Goal: Communication & Community: Answer question/provide support

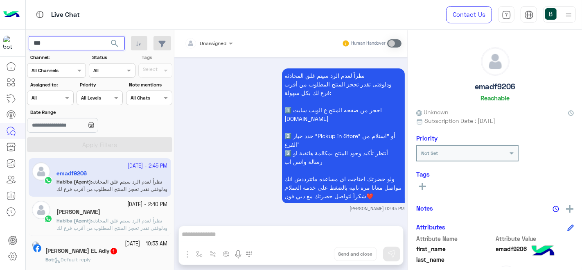
click at [93, 48] on input "***" at bounding box center [77, 43] width 96 height 15
click at [105, 36] on button "search" at bounding box center [115, 45] width 20 height 18
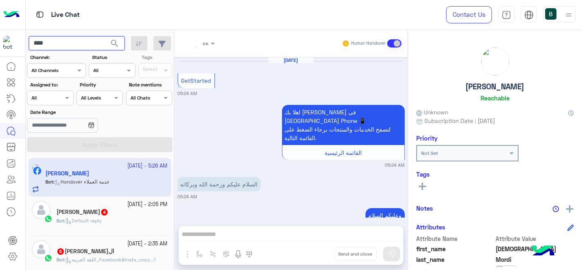
scroll to position [340, 0]
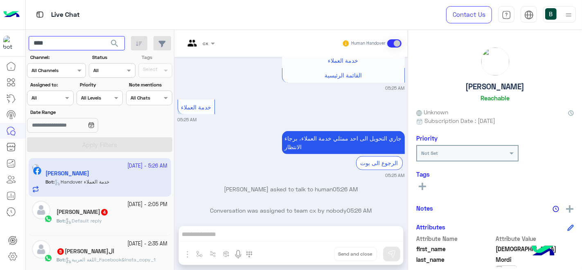
click at [76, 45] on input "****" at bounding box center [77, 43] width 96 height 15
type input "**********"
click at [105, 36] on button "search" at bounding box center [115, 45] width 20 height 18
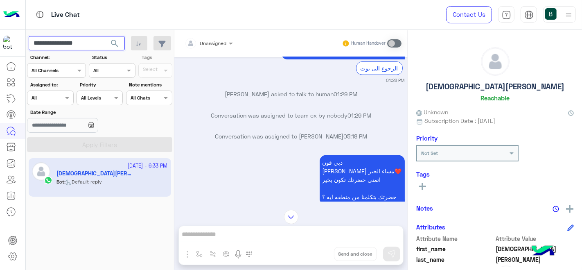
scroll to position [297, 0]
click at [5, 22] on img at bounding box center [11, 14] width 16 height 17
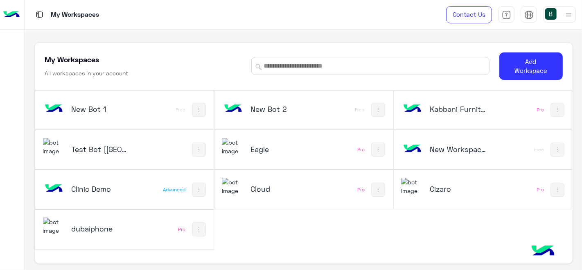
click at [100, 148] on h5 "Test Bot [[GEOGRAPHIC_DATA]]" at bounding box center [101, 149] width 59 height 10
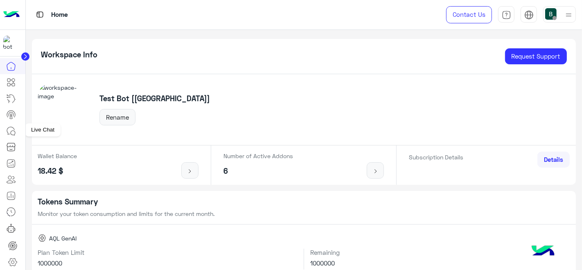
click at [9, 129] on icon at bounding box center [11, 131] width 10 height 10
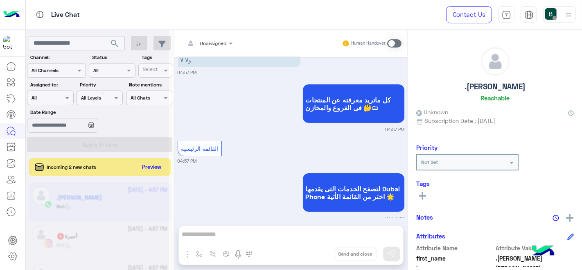
scroll to position [157, 0]
click at [144, 166] on div at bounding box center [97, 138] width 143 height 270
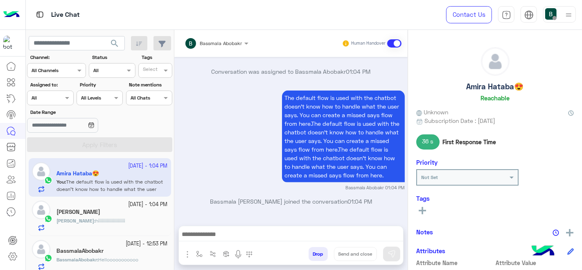
click at [54, 96] on div at bounding box center [49, 97] width 45 height 8
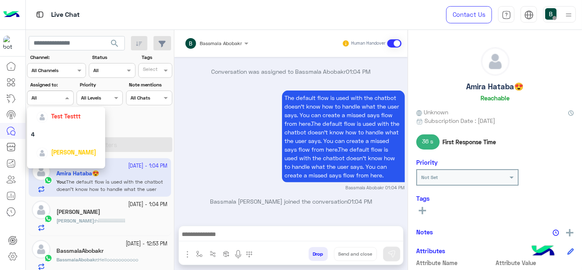
scroll to position [280, 0]
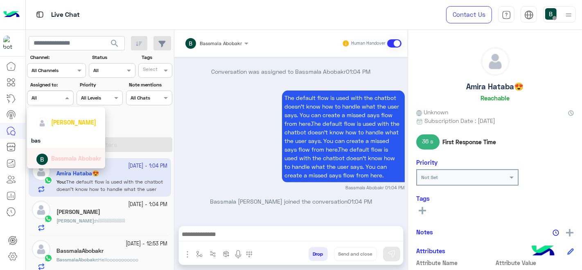
click at [55, 160] on span "Bassmala Abobakr" at bounding box center [76, 158] width 50 height 7
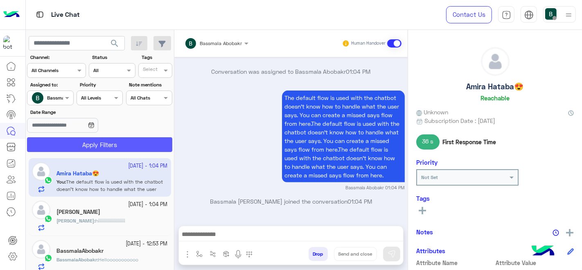
click at [101, 144] on button "Apply Filters" at bounding box center [99, 144] width 145 height 15
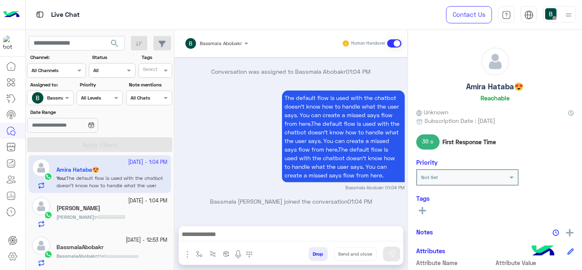
scroll to position [0, 0]
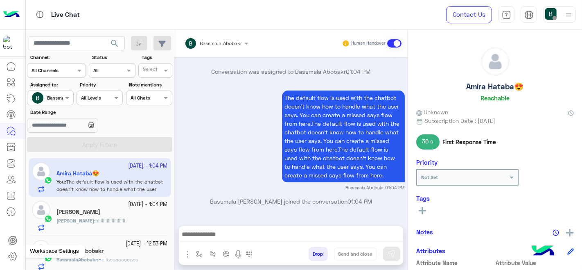
click at [15, 252] on icon at bounding box center [13, 256] width 10 height 10
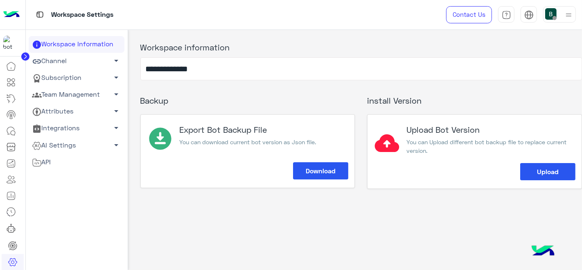
click at [94, 95] on link "Team Management arrow_drop_down" at bounding box center [77, 94] width 96 height 17
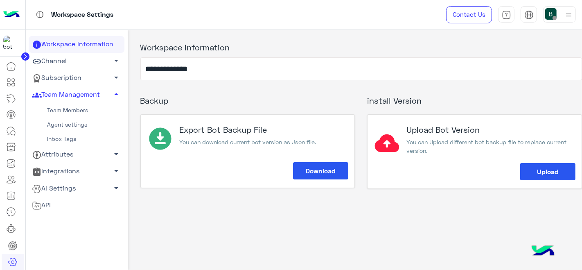
click at [83, 109] on link "Team Members" at bounding box center [77, 110] width 96 height 14
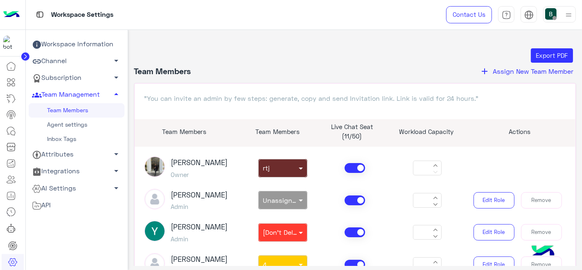
click at [354, 162] on div "[PERSON_NAME] Owner non × rtj *" at bounding box center [355, 167] width 434 height 23
click at [354, 167] on span at bounding box center [355, 168] width 20 height 10
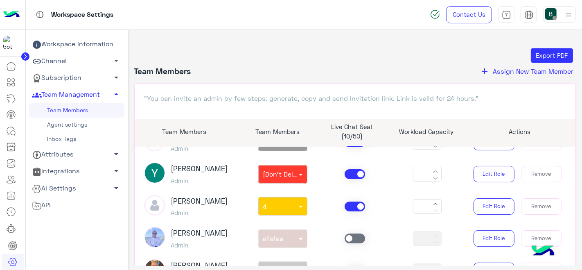
scroll to position [33, 0]
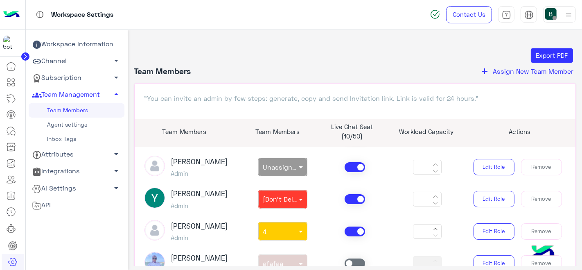
type input "*"
type input "**"
type input "*"
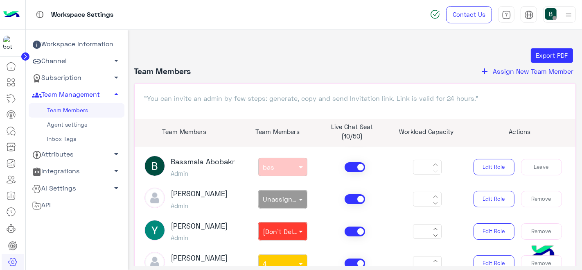
click at [360, 169] on span at bounding box center [355, 167] width 20 height 10
click at [350, 197] on span at bounding box center [355, 199] width 20 height 10
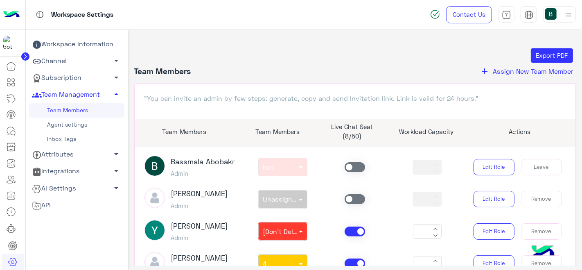
click at [350, 169] on span at bounding box center [355, 167] width 20 height 10
click at [351, 228] on span at bounding box center [355, 231] width 20 height 10
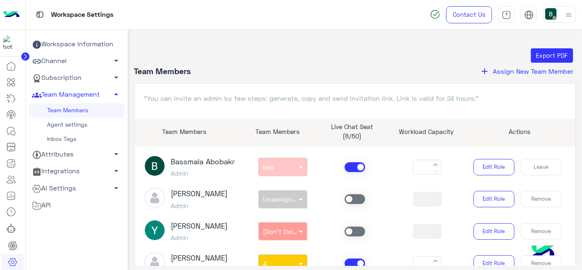
click at [355, 263] on span at bounding box center [355, 263] width 20 height 10
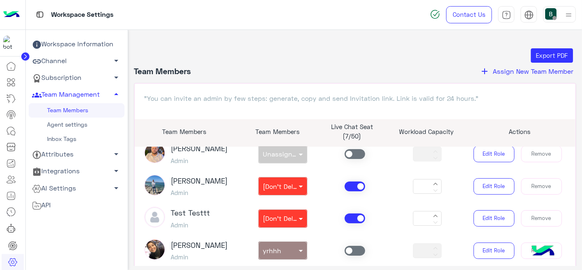
scroll to position [207, 0]
click at [349, 197] on div "[PERSON_NAME] Admin non × [Don't Delete] QC Team. * Edit Role Remove" at bounding box center [355, 185] width 434 height 23
click at [352, 187] on span at bounding box center [355, 186] width 20 height 10
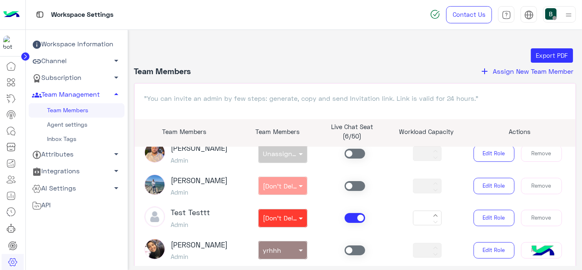
click at [349, 223] on span at bounding box center [355, 218] width 20 height 10
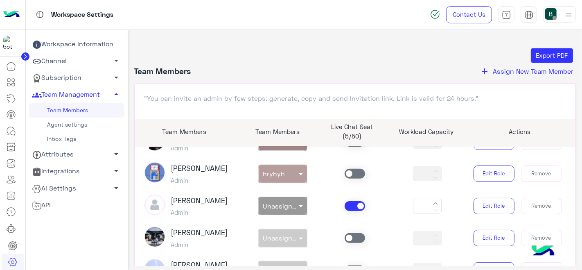
scroll to position [316, 0]
click at [347, 214] on div "[PERSON_NAME] Admin non × Unassigned team * Edit Role Remove" at bounding box center [355, 205] width 434 height 23
click at [348, 210] on span at bounding box center [355, 206] width 20 height 10
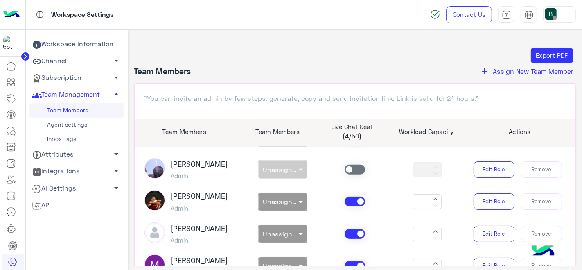
click at [353, 196] on span at bounding box center [355, 201] width 20 height 10
click at [348, 237] on span at bounding box center [355, 234] width 20 height 10
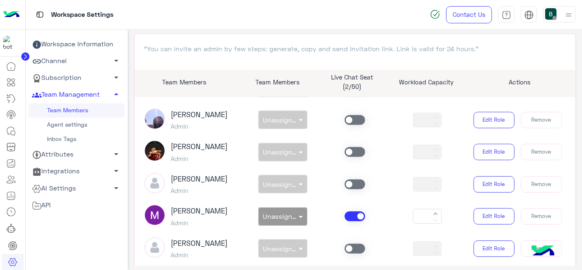
scroll to position [50, 0]
click at [352, 219] on span at bounding box center [355, 216] width 20 height 10
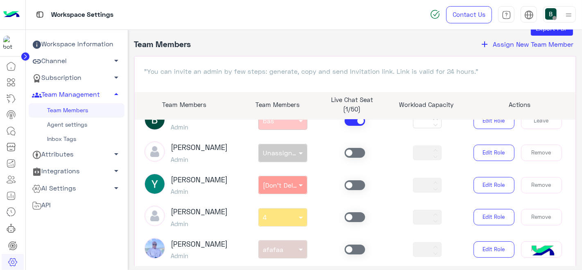
scroll to position [0, 0]
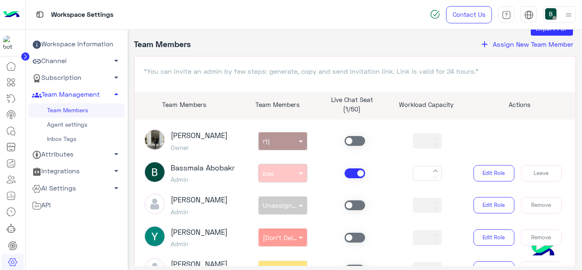
click at [553, 16] on img at bounding box center [550, 13] width 11 height 11
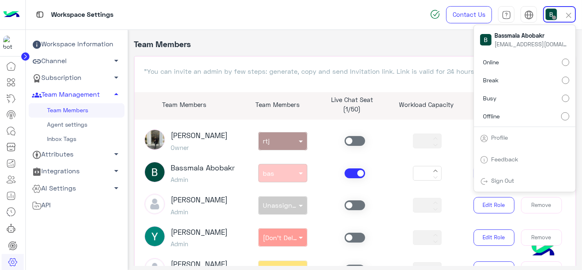
click at [528, 57] on label "Online" at bounding box center [524, 62] width 89 height 15
click at [408, 60] on div ""You can invite an admin by few steps: generate, copy and send Invitation link.…" at bounding box center [355, 195] width 442 height 279
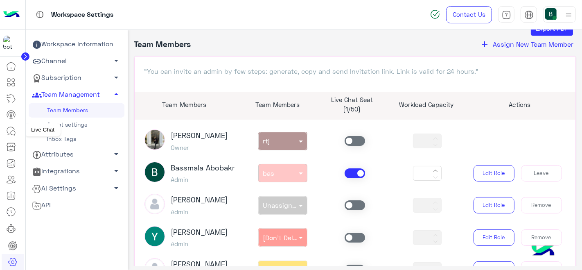
click at [11, 131] on icon at bounding box center [11, 131] width 10 height 10
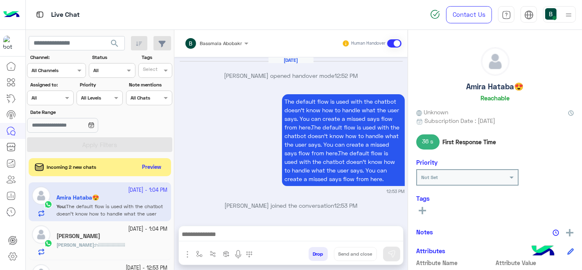
scroll to position [326, 0]
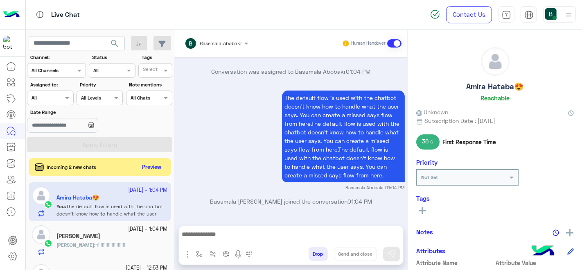
click at [54, 106] on section "Channel: Channel All Channels Status Channel All Tags Select Assigned to: Assig…" at bounding box center [100, 103] width 136 height 98
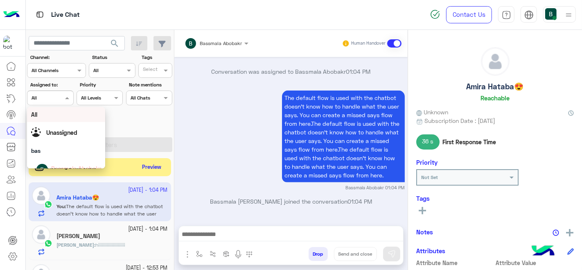
click at [54, 101] on div "Assigned on All" at bounding box center [44, 97] width 35 height 7
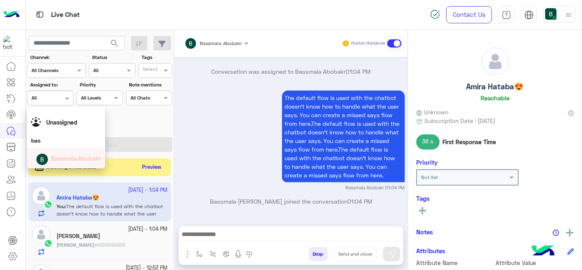
click at [62, 151] on div "Bassmala Abobakr" at bounding box center [68, 158] width 65 height 14
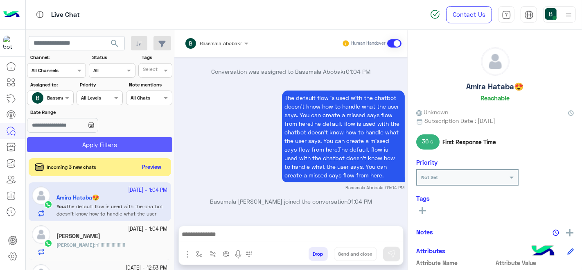
click at [92, 147] on button "Apply Filters" at bounding box center [99, 144] width 145 height 15
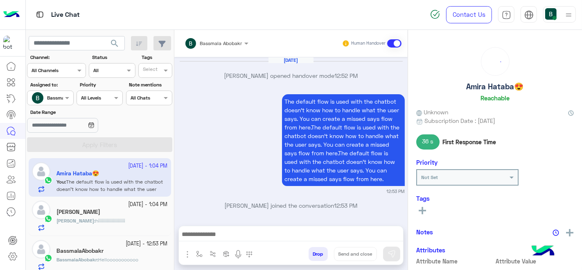
scroll to position [326, 0]
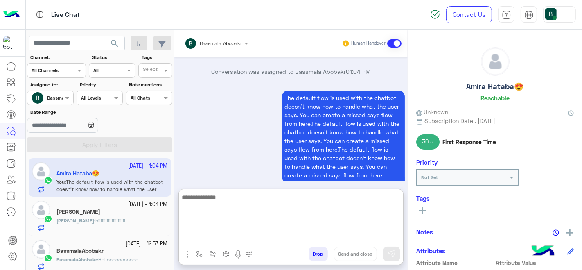
click at [246, 239] on textarea at bounding box center [291, 216] width 224 height 49
type textarea "*"
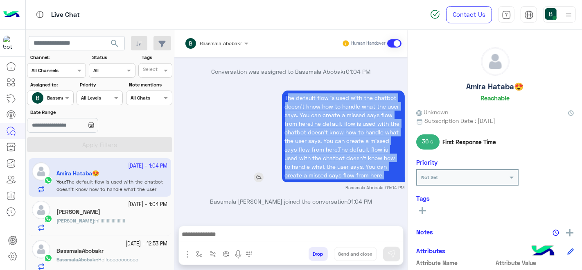
drag, startPoint x: 284, startPoint y: 97, endPoint x: 384, endPoint y: 173, distance: 125.2
click at [384, 173] on p "The default flow is used with the chatbot doesn’t know how to handle what the u…" at bounding box center [343, 136] width 123 height 92
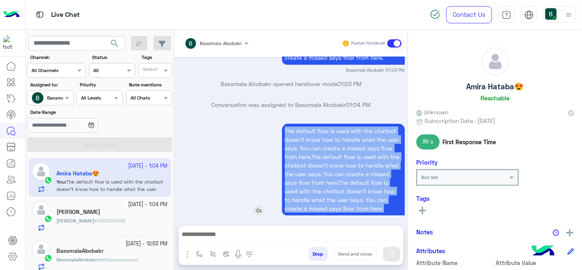
drag, startPoint x: 384, startPoint y: 173, endPoint x: 277, endPoint y: 127, distance: 115.5
click at [277, 127] on div "The default flow is used with the chatbot doesn’t know how to handle what the u…" at bounding box center [319, 170] width 169 height 92
copy p "The default flow is used with the chatbot doesn’t know how to handle what the u…"
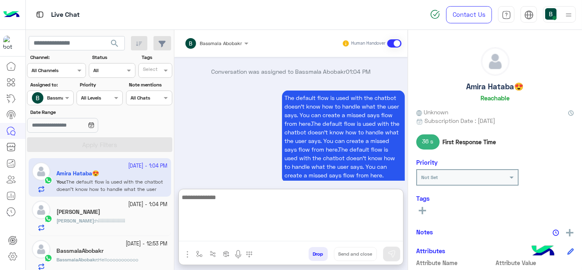
click at [219, 231] on textarea at bounding box center [291, 216] width 224 height 49
paste textarea "**********"
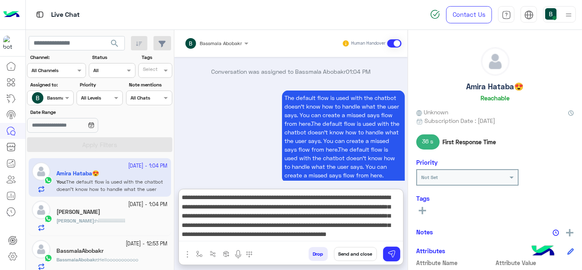
scroll to position [6, 0]
type textarea "**********"
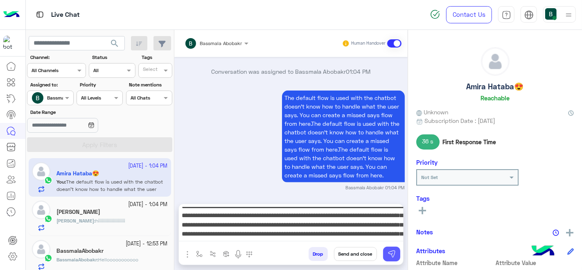
click at [388, 252] on img at bounding box center [392, 254] width 8 height 8
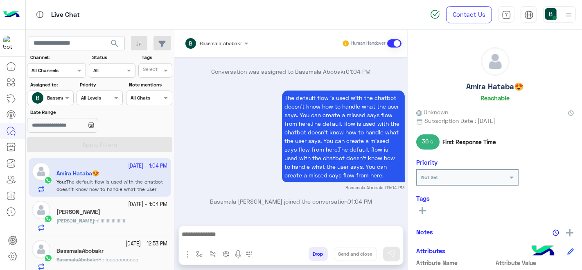
scroll to position [435, 0]
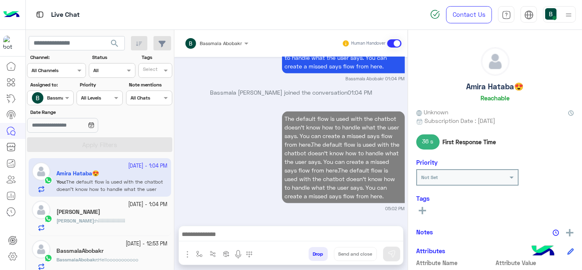
click at [95, 244] on div "[DATE] - 12:53 PM" at bounding box center [111, 244] width 111 height 8
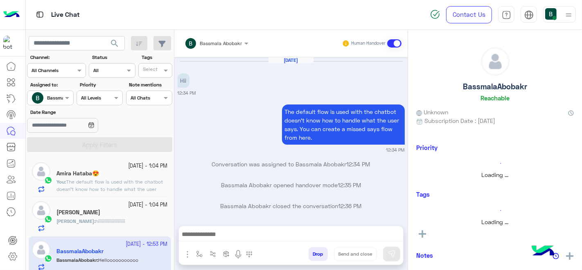
scroll to position [208, 0]
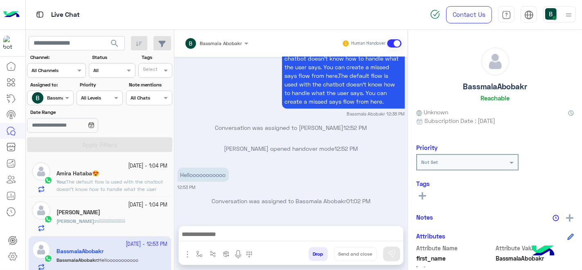
click at [123, 183] on span "The default flow is used with the chatbot doesn’t know how to handle what the u…" at bounding box center [110, 214] width 108 height 72
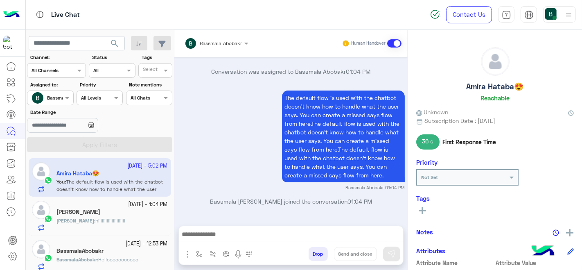
scroll to position [435, 0]
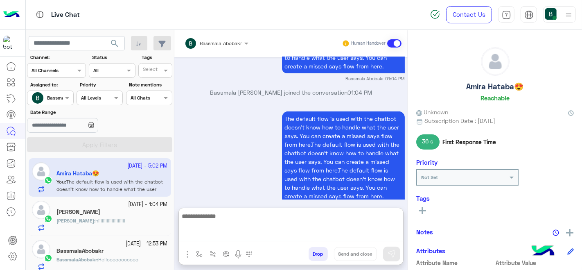
click at [290, 234] on textarea at bounding box center [291, 226] width 225 height 30
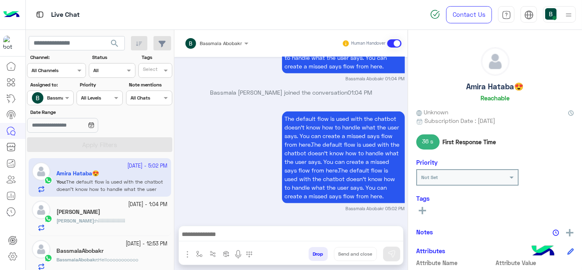
drag, startPoint x: 142, startPoint y: 235, endPoint x: 130, endPoint y: 250, distance: 19.5
click at [130, 250] on div "BassmalaAbobakr" at bounding box center [111, 251] width 111 height 9
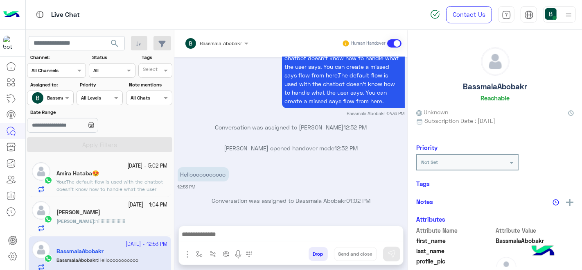
scroll to position [208, 0]
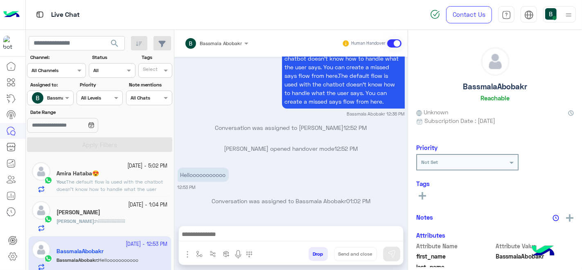
click at [131, 187] on span "The default flow is used with the chatbot doesn’t know how to handle what the u…" at bounding box center [110, 214] width 108 height 72
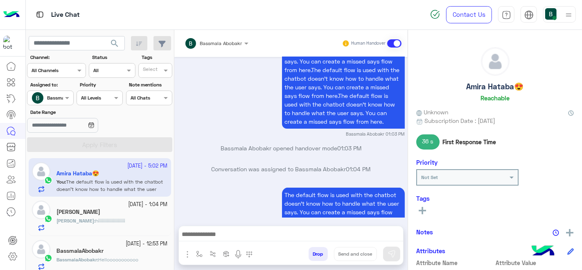
scroll to position [414, 0]
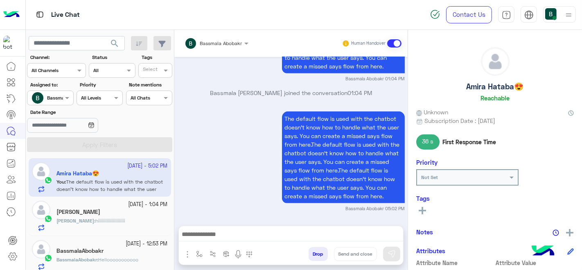
click at [235, 236] on textarea at bounding box center [291, 235] width 225 height 12
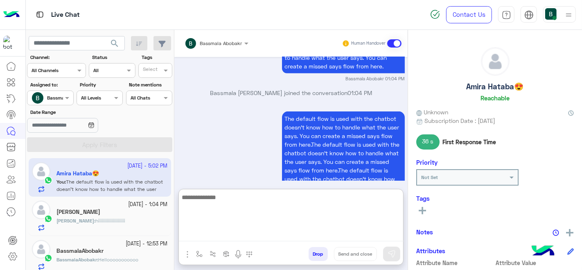
paste textarea "**********"
type textarea "**********"
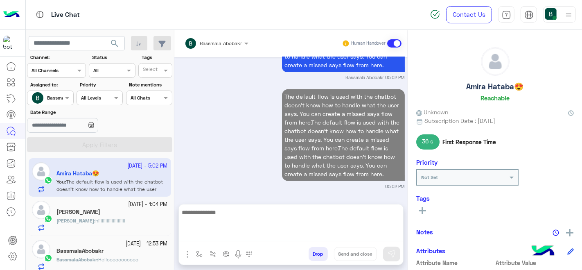
scroll to position [532, 0]
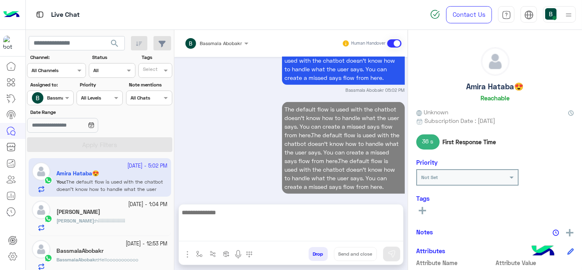
click at [145, 224] on div "Youssef : hiiiiiiiiiiiiiiiiiiiiii" at bounding box center [111, 224] width 111 height 14
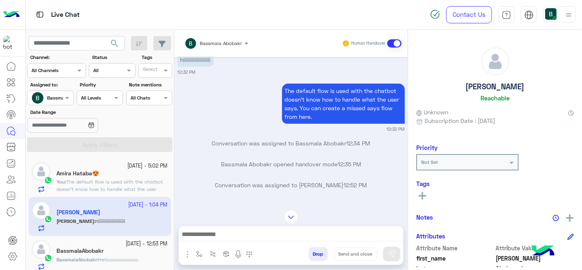
scroll to position [310, 0]
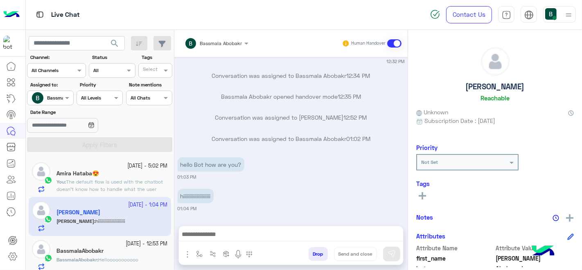
click at [76, 256] on span "BassmalaAbobakr" at bounding box center [76, 259] width 41 height 6
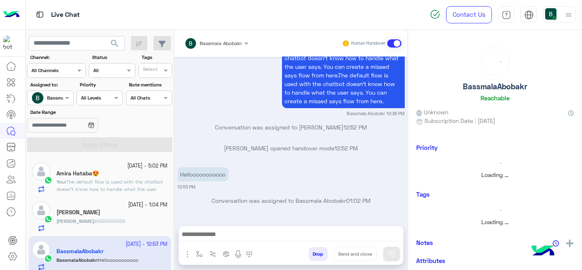
scroll to position [208, 0]
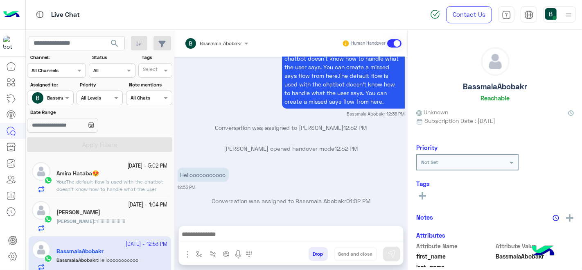
click at [128, 169] on small "[DATE] - 5:02 PM" at bounding box center [148, 166] width 40 height 8
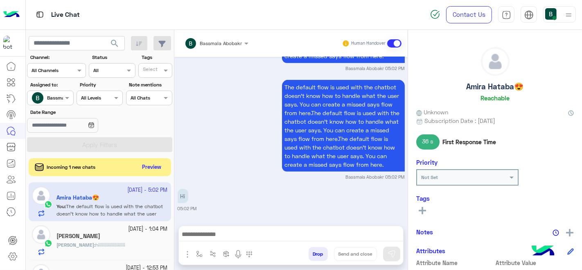
scroll to position [476, 0]
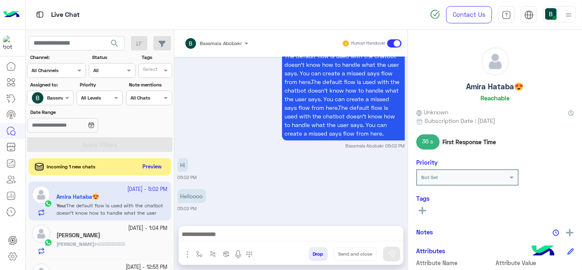
click at [153, 168] on button "Preview" at bounding box center [152, 166] width 25 height 11
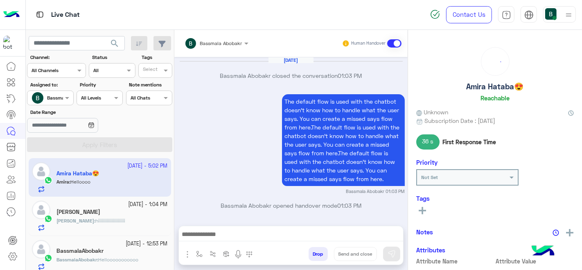
scroll to position [435, 0]
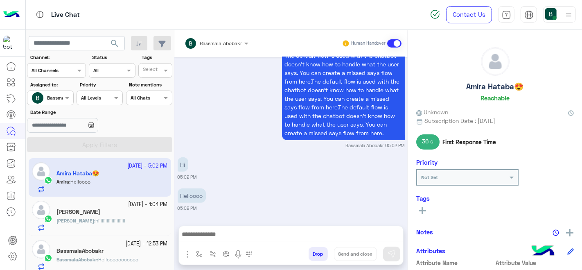
click at [130, 212] on div "[PERSON_NAME]" at bounding box center [111, 212] width 111 height 9
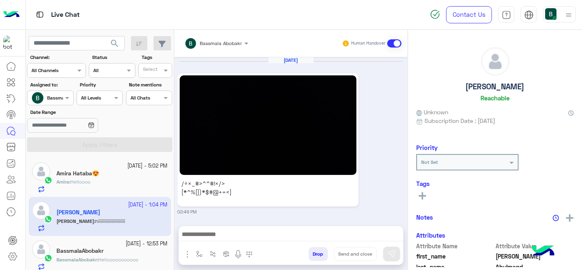
scroll to position [310, 0]
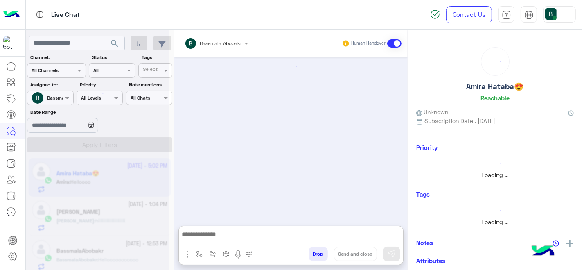
click at [209, 234] on textarea at bounding box center [291, 235] width 225 height 12
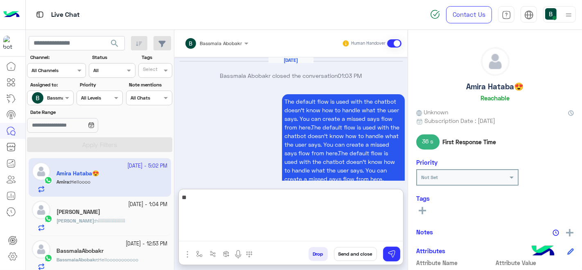
type textarea "*"
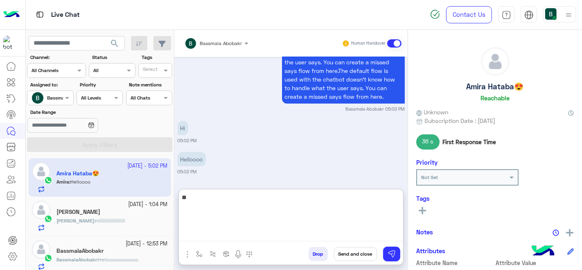
type textarea "***"
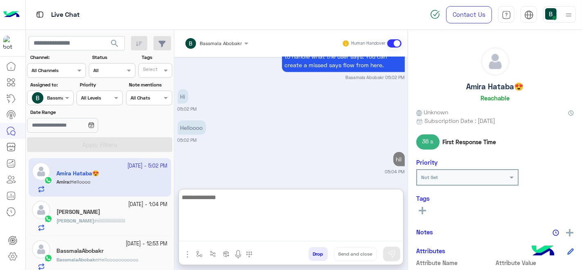
click at [138, 240] on small "[DATE] - 12:53 PM" at bounding box center [147, 244] width 42 height 8
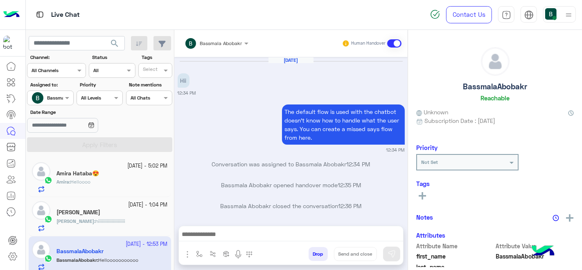
scroll to position [208, 0]
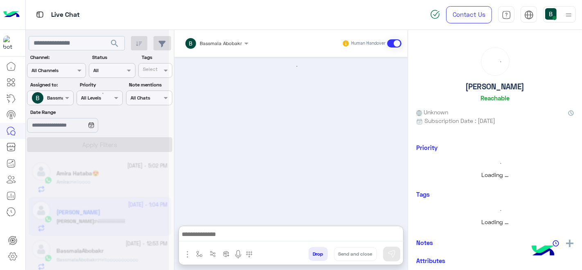
click at [217, 229] on textarea at bounding box center [291, 235] width 225 height 12
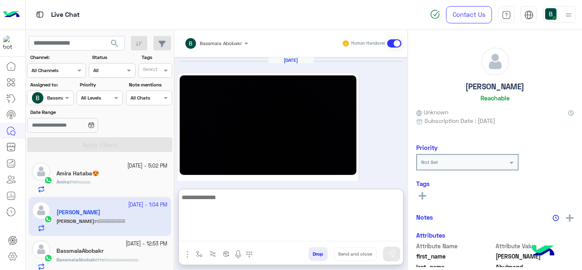
scroll to position [346, 0]
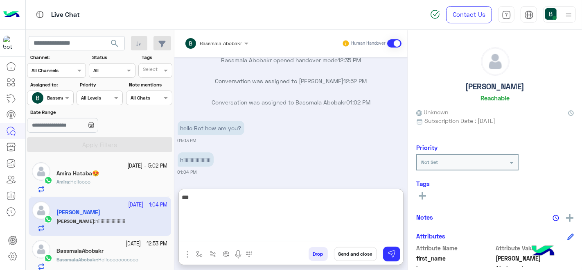
type textarea "****"
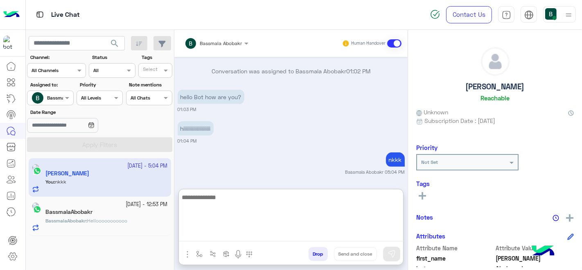
scroll to position [399, 0]
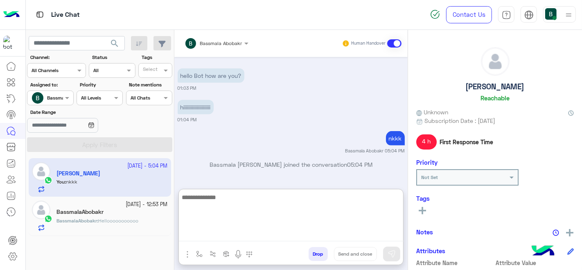
click at [211, 205] on textarea at bounding box center [291, 216] width 225 height 49
type textarea "****"
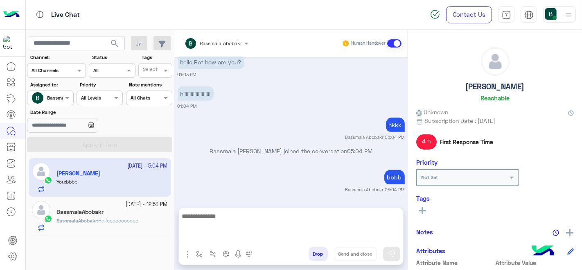
click at [126, 205] on small "[DATE] - 12:53 PM" at bounding box center [147, 205] width 42 height 8
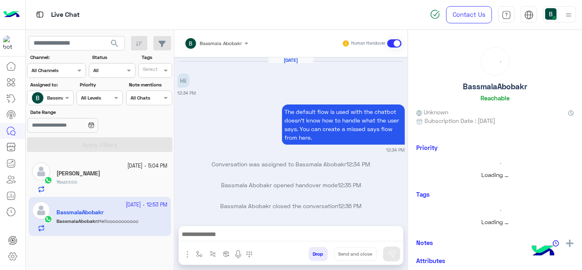
scroll to position [208, 0]
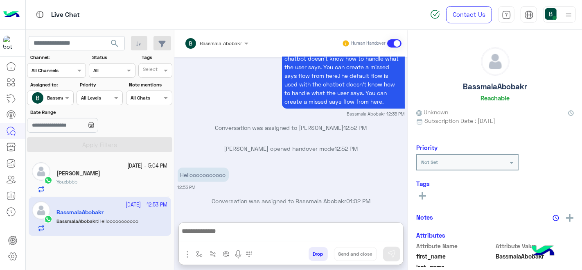
click at [228, 240] on textarea at bounding box center [291, 234] width 225 height 16
click at [217, 235] on textarea at bounding box center [291, 235] width 225 height 12
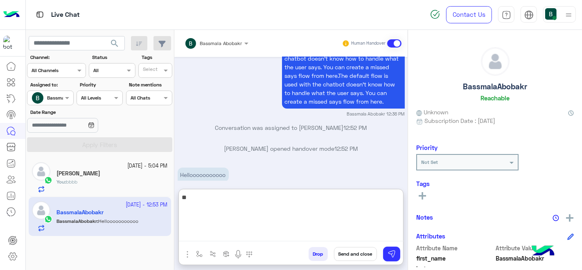
type textarea "***"
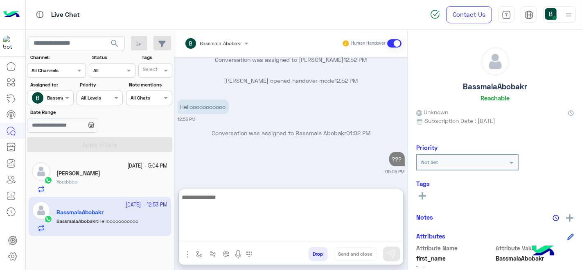
click at [114, 43] on span "search" at bounding box center [115, 43] width 10 height 10
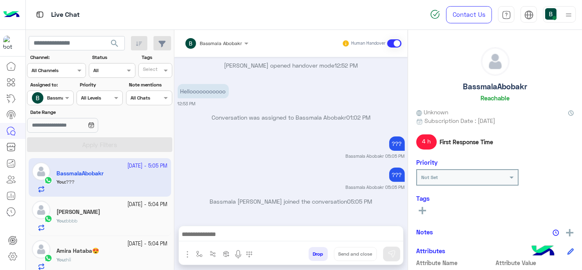
scroll to position [5, 0]
